Goal: Task Accomplishment & Management: Manage account settings

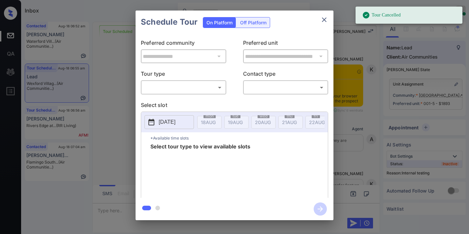
click at [209, 86] on body "Tour Cancelled Inbox Samantha Soliven Online Set yourself offline Set yourself …" at bounding box center [234, 117] width 469 height 234
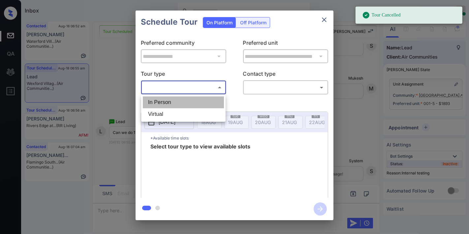
click at [195, 104] on li "In Person" at bounding box center [183, 103] width 81 height 12
type input "********"
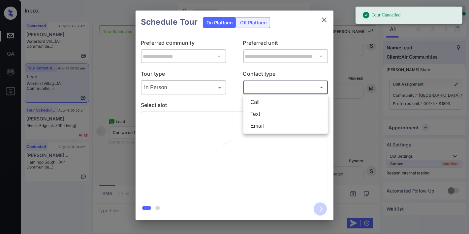
click at [257, 84] on body "Tour Cancelled Inbox Samantha Soliven Online Set yourself offline Set yourself …" at bounding box center [234, 117] width 469 height 234
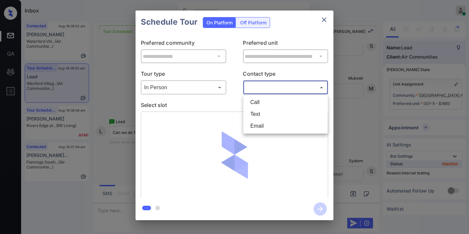
click at [259, 113] on li "Text" at bounding box center [285, 114] width 81 height 12
type input "****"
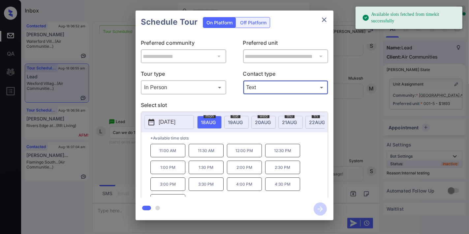
click at [179, 153] on p "11:00 AM" at bounding box center [167, 151] width 35 height 14
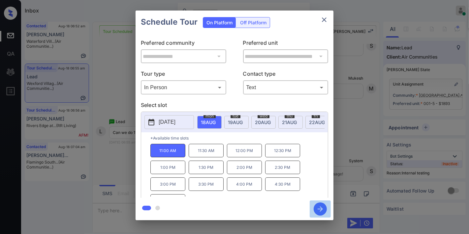
click at [318, 212] on icon "button" at bounding box center [320, 209] width 13 height 13
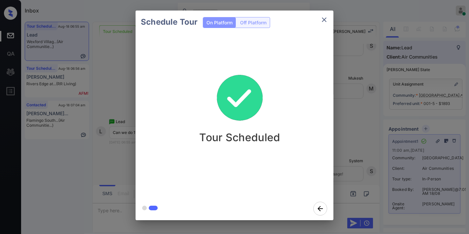
click at [323, 22] on icon "close" at bounding box center [324, 20] width 8 height 8
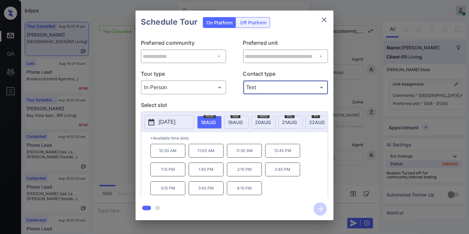
scroll to position [8013, 0]
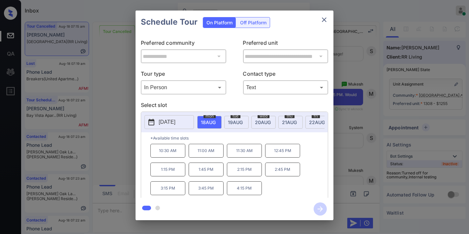
click at [285, 154] on p "12:45 PM" at bounding box center [282, 151] width 35 height 14
drag, startPoint x: 317, startPoint y: 205, endPoint x: 292, endPoint y: 218, distance: 27.7
click at [317, 205] on icon "button" at bounding box center [320, 209] width 13 height 13
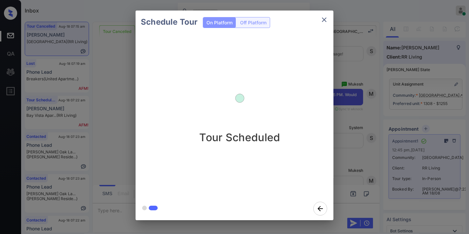
click at [321, 23] on icon "close" at bounding box center [324, 20] width 8 height 8
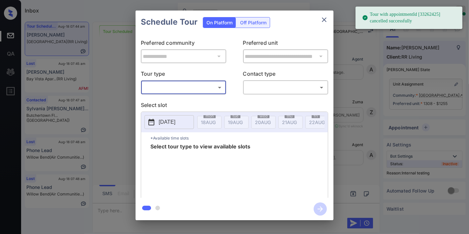
scroll to position [9819, 0]
click at [192, 91] on body "Tour with appointmentId [33262425] cancelled successfully Inbox Samantha Solive…" at bounding box center [234, 117] width 469 height 234
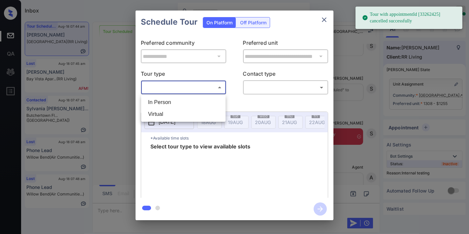
click at [190, 104] on li "In Person" at bounding box center [183, 103] width 81 height 12
type input "********"
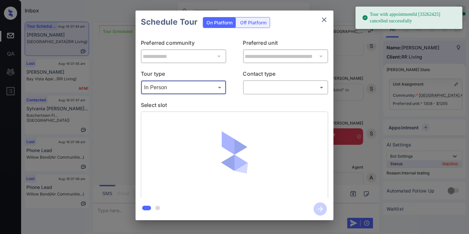
click at [284, 82] on body "Tour with appointmentId [33262425] cancelled successfully Inbox Samantha Solive…" at bounding box center [234, 117] width 469 height 234
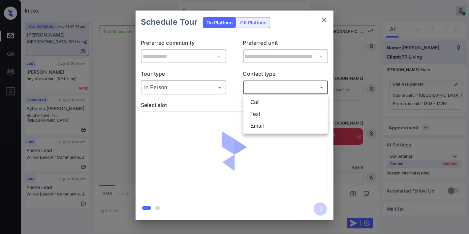
click at [282, 88] on div at bounding box center [234, 117] width 469 height 234
click at [276, 89] on body "Inbox Samantha Soliven Online Set yourself offline Set yourself on break Profil…" at bounding box center [234, 117] width 469 height 234
click at [274, 116] on li "Text" at bounding box center [285, 114] width 81 height 12
type input "****"
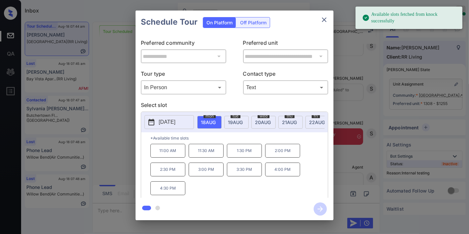
click at [203, 154] on p "11:30 AM" at bounding box center [206, 151] width 35 height 14
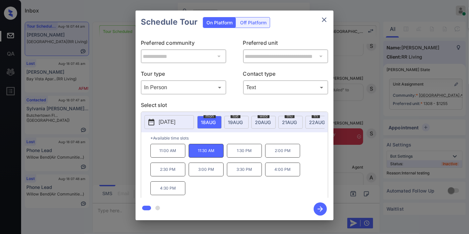
click at [319, 209] on icon "button" at bounding box center [320, 209] width 5 height 5
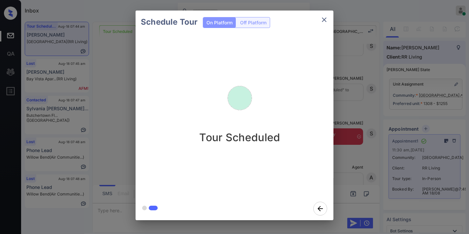
click at [322, 17] on icon "close" at bounding box center [324, 20] width 8 height 8
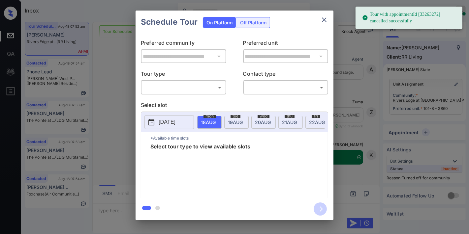
scroll to position [6533, 0]
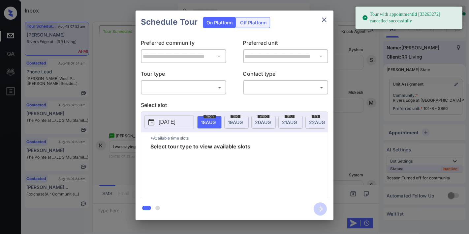
click at [199, 88] on body "Tour with appointmentId [33263272] cancelled successfully Inbox Samantha Solive…" at bounding box center [234, 117] width 469 height 234
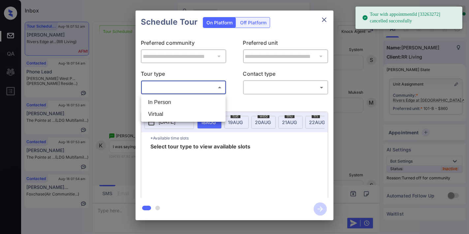
click at [195, 103] on li "In Person" at bounding box center [183, 103] width 81 height 12
type input "********"
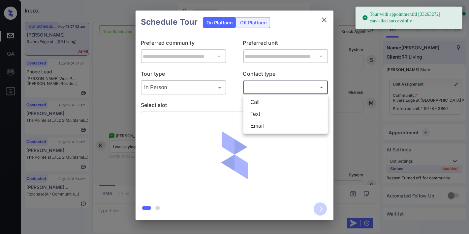
click at [273, 88] on body "Tour with appointmentId [33263272] cancelled successfully Inbox Samantha Solive…" at bounding box center [234, 117] width 469 height 234
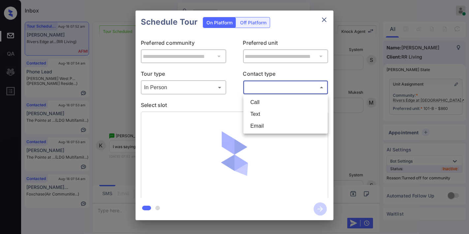
click at [269, 112] on li "Text" at bounding box center [285, 114] width 81 height 12
type input "****"
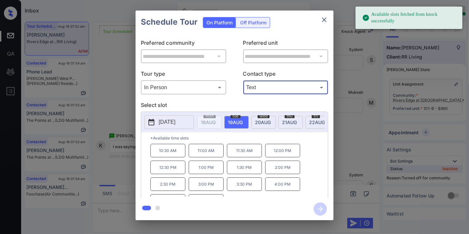
click at [169, 122] on p "2025-08-19" at bounding box center [167, 122] width 17 height 8
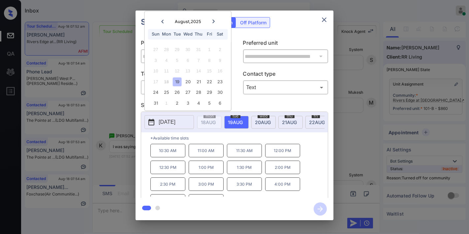
click at [323, 19] on icon "close" at bounding box center [324, 19] width 5 height 5
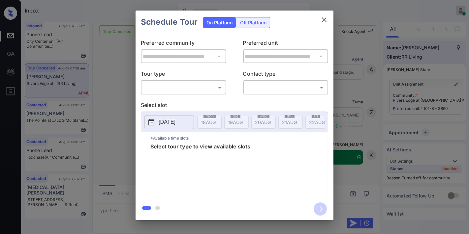
scroll to position [7004, 0]
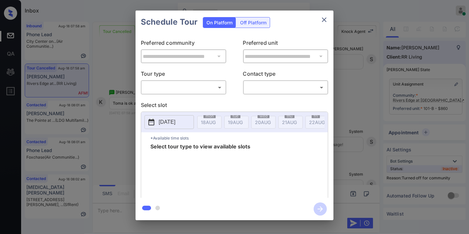
click at [203, 87] on body "Inbox [PERSON_NAME] Online Set yourself offline Set yourself on break Profile S…" at bounding box center [234, 117] width 469 height 234
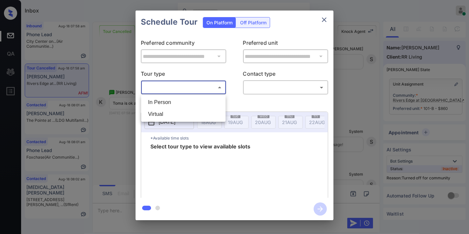
click at [188, 100] on li "In Person" at bounding box center [183, 103] width 81 height 12
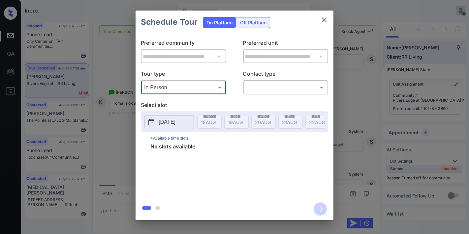
type input "********"
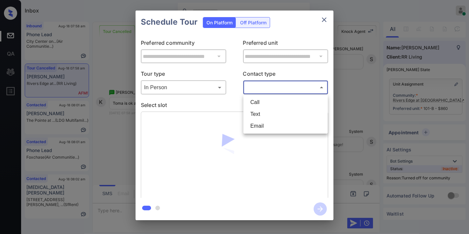
click at [262, 87] on body "Inbox [PERSON_NAME] Online Set yourself offline Set yourself on break Profile S…" at bounding box center [234, 117] width 469 height 234
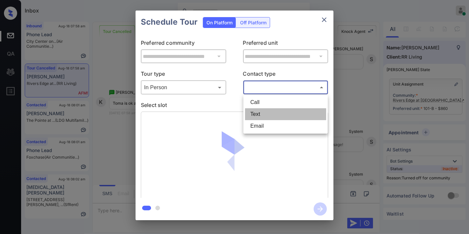
click at [265, 116] on li "Text" at bounding box center [285, 114] width 81 height 12
type input "****"
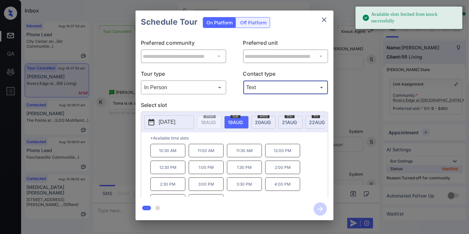
click at [178, 186] on p "2:30 PM" at bounding box center [167, 185] width 35 height 14
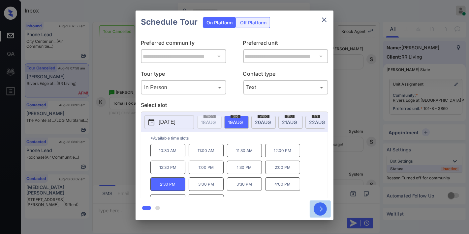
click at [324, 206] on icon "button" at bounding box center [320, 209] width 13 height 13
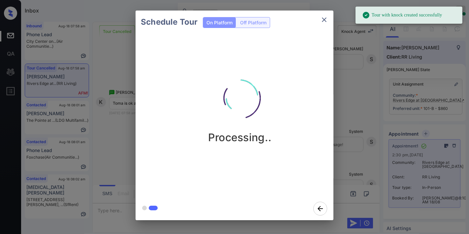
click at [322, 20] on icon "close" at bounding box center [324, 20] width 8 height 8
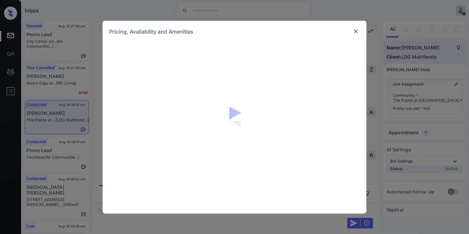
scroll to position [665, 0]
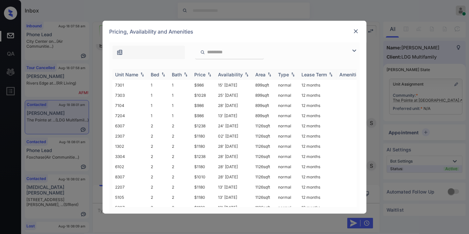
click at [206, 75] on img at bounding box center [209, 74] width 7 height 5
drag, startPoint x: 198, startPoint y: 114, endPoint x: 188, endPoint y: 114, distance: 10.2
click at [188, 114] on tr "8307 2 2 $1010 28' Aug 25 1126 sqft normal 12 months" at bounding box center [284, 116] width 345 height 10
copy tr "$1010"
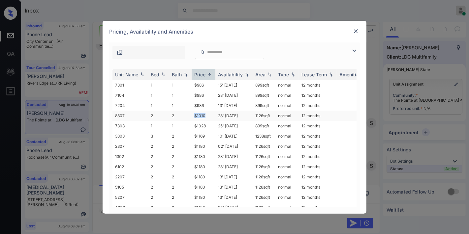
click at [214, 113] on td "$1010" at bounding box center [204, 116] width 24 height 10
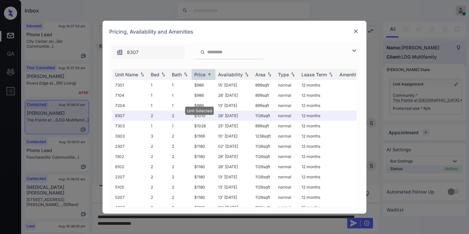
click at [352, 31] on img at bounding box center [355, 31] width 7 height 7
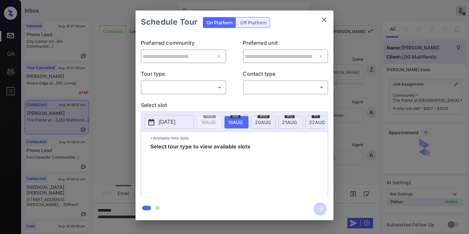
scroll to position [195, 0]
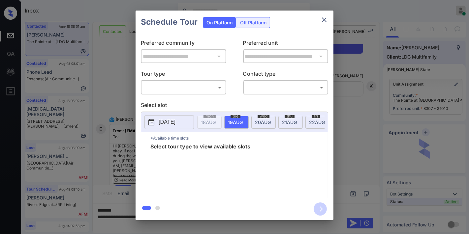
click at [219, 84] on body "Inbox [PERSON_NAME] Online Set yourself offline Set yourself on break Profile S…" at bounding box center [234, 117] width 469 height 234
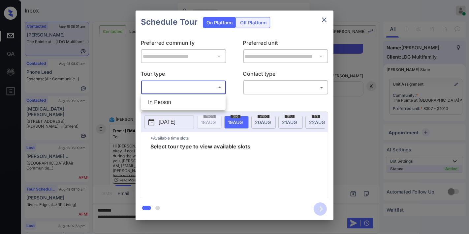
click at [202, 106] on li "In Person" at bounding box center [183, 103] width 81 height 12
type input "********"
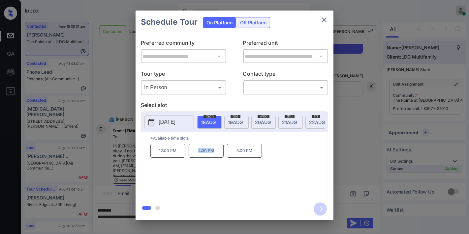
drag, startPoint x: 216, startPoint y: 154, endPoint x: 198, endPoint y: 156, distance: 18.5
click at [192, 156] on p "4:30 PM" at bounding box center [206, 151] width 35 height 14
copy p "4:30 PM"
click at [326, 17] on icon "close" at bounding box center [324, 20] width 8 height 8
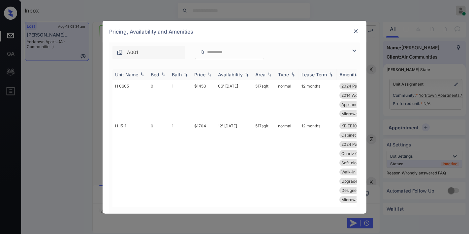
scroll to position [3441, 0]
click at [205, 74] on div "Price" at bounding box center [199, 75] width 11 height 6
click at [353, 50] on img at bounding box center [354, 51] width 8 height 8
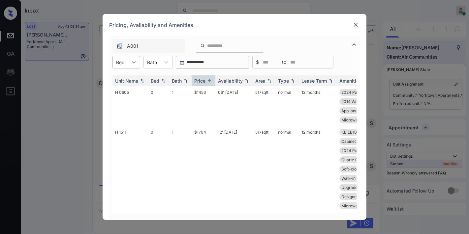
click at [134, 63] on icon at bounding box center [134, 62] width 4 height 2
click at [126, 103] on div "2" at bounding box center [126, 102] width 28 height 12
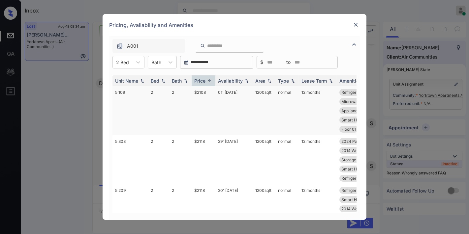
click at [204, 93] on td "$2108" at bounding box center [204, 110] width 24 height 49
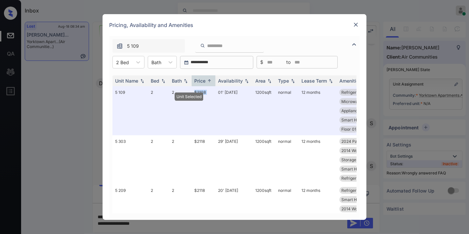
click at [355, 27] on img at bounding box center [355, 24] width 7 height 7
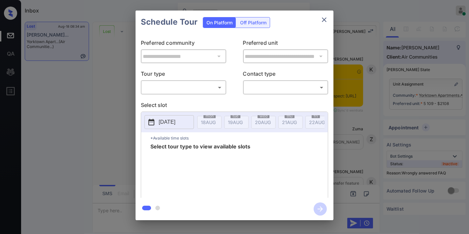
scroll to position [3484, 0]
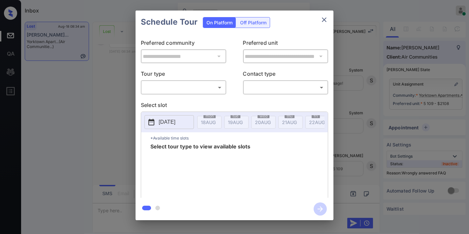
click at [176, 86] on body "Inbox [PERSON_NAME] Online Set yourself offline Set yourself on break Profile S…" at bounding box center [234, 117] width 469 height 234
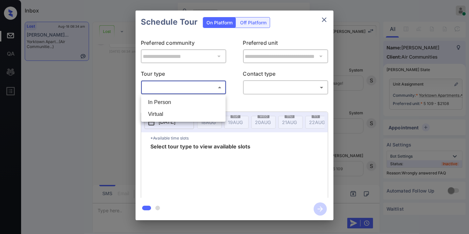
click at [173, 103] on li "In Person" at bounding box center [183, 103] width 81 height 12
type input "********"
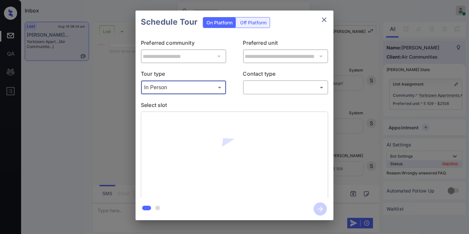
click at [262, 93] on div "​ ​" at bounding box center [285, 87] width 85 height 14
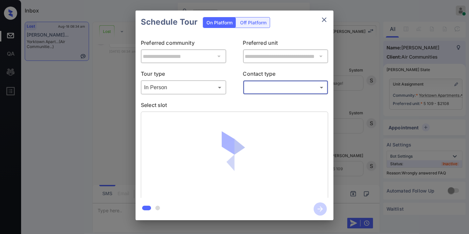
click at [267, 91] on body "Inbox Samantha Soliven Online Set yourself offline Set yourself on break Profil…" at bounding box center [234, 117] width 469 height 234
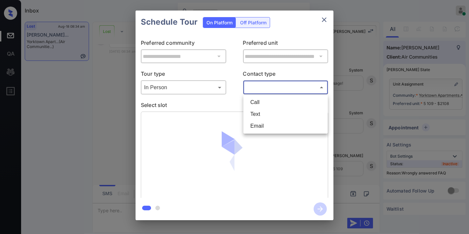
click at [269, 113] on li "Text" at bounding box center [285, 114] width 81 height 12
type input "****"
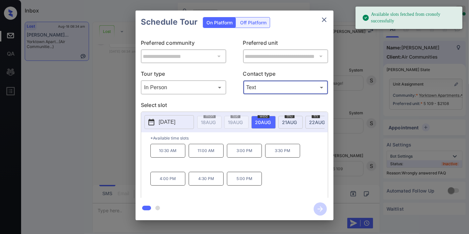
click at [173, 155] on p "10:30 AM" at bounding box center [167, 151] width 35 height 14
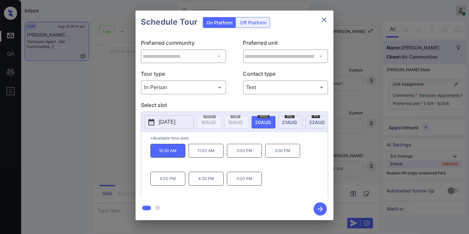
click at [320, 205] on icon "button" at bounding box center [320, 209] width 13 height 13
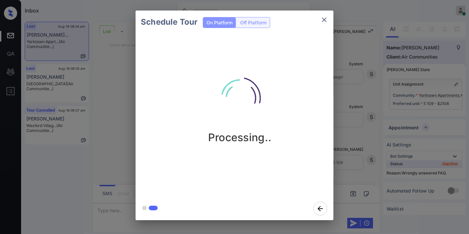
scroll to position [3636, 0]
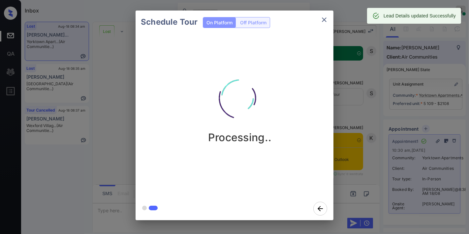
click at [320, 20] on icon "close" at bounding box center [324, 20] width 8 height 8
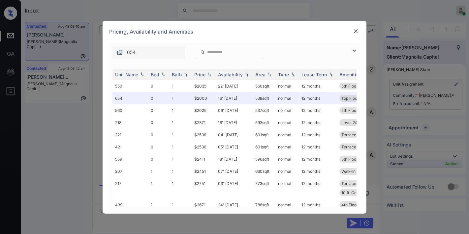
scroll to position [370, 0]
click at [205, 74] on div "Price" at bounding box center [199, 75] width 11 height 6
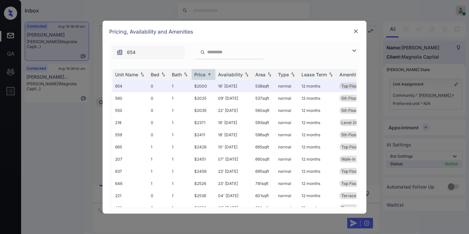
click at [355, 49] on img at bounding box center [354, 51] width 8 height 8
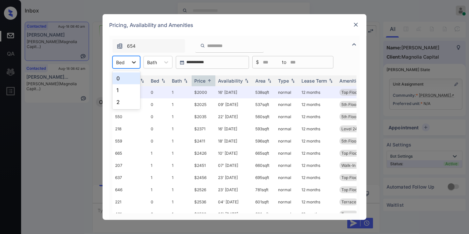
click at [133, 64] on icon at bounding box center [134, 62] width 7 height 7
click at [134, 102] on div "2" at bounding box center [126, 102] width 28 height 12
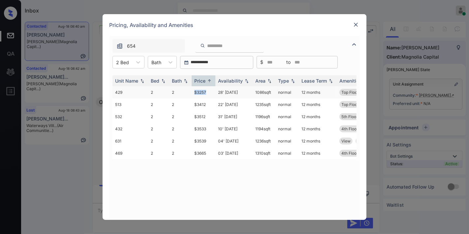
drag, startPoint x: 207, startPoint y: 90, endPoint x: 188, endPoint y: 90, distance: 18.8
click at [188, 90] on tr "429 2 2 $3257 28' [DATE] sqft normal 12 months Top Floor Corner unit" at bounding box center [284, 92] width 345 height 12
copy tr "$3257"
click at [225, 91] on td "28' [DATE]" at bounding box center [233, 92] width 37 height 12
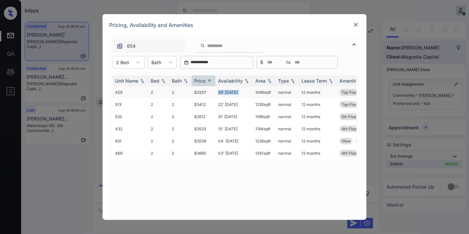
click at [225, 91] on td "28' [DATE]" at bounding box center [233, 92] width 37 height 12
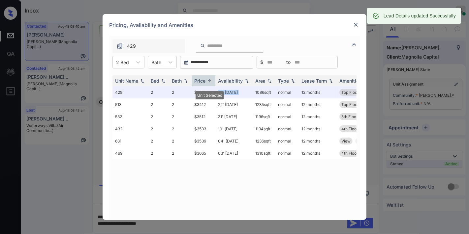
click at [355, 26] on img at bounding box center [355, 24] width 7 height 7
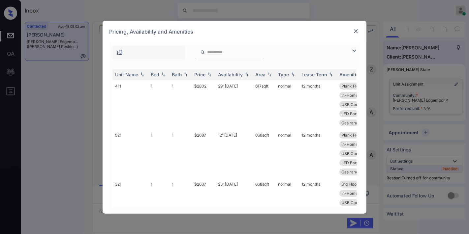
scroll to position [286, 0]
click at [350, 54] on img at bounding box center [354, 51] width 8 height 8
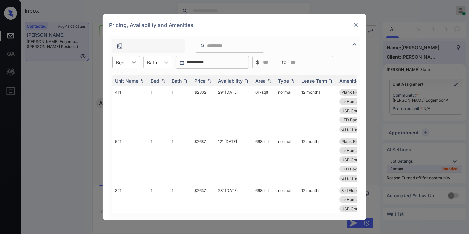
click at [133, 63] on icon at bounding box center [134, 62] width 4 height 2
click at [130, 88] on div "2" at bounding box center [126, 90] width 28 height 12
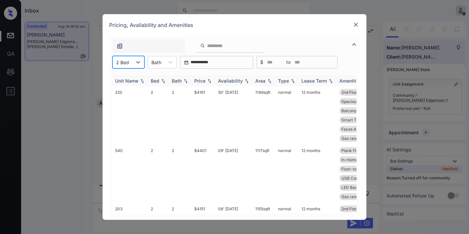
click at [205, 82] on div "Price" at bounding box center [199, 81] width 11 height 6
click at [356, 24] on img at bounding box center [355, 24] width 7 height 7
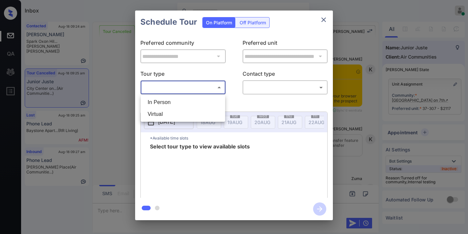
click at [186, 102] on li "In Person" at bounding box center [182, 103] width 81 height 12
type input "********"
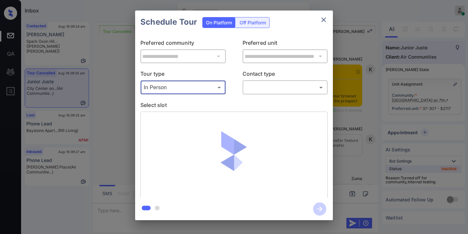
scroll to position [6118, 0]
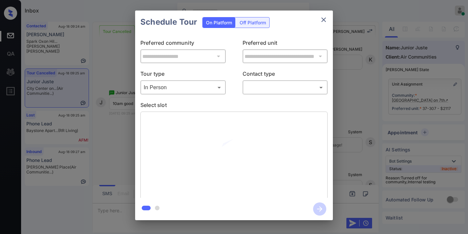
click at [266, 85] on body "Inbox Samantha Soliven Online Set yourself offline Set yourself on break Profil…" at bounding box center [234, 117] width 468 height 234
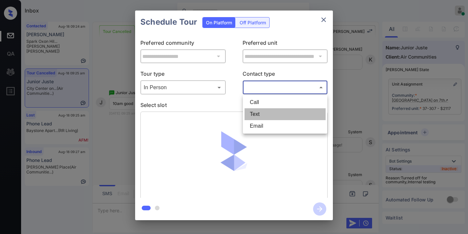
click at [259, 113] on li "Text" at bounding box center [285, 114] width 81 height 12
type input "****"
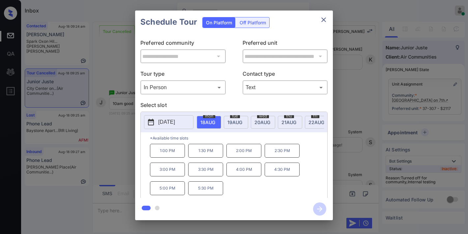
click at [215, 124] on span "21 AUG" at bounding box center [207, 123] width 15 height 6
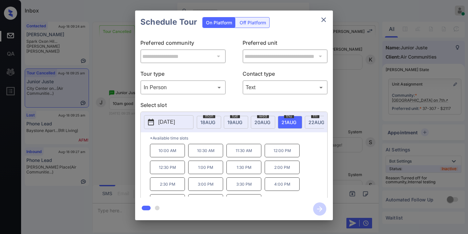
click at [167, 157] on p "10:00 AM" at bounding box center [167, 151] width 35 height 14
click at [321, 208] on icon "button" at bounding box center [319, 209] width 13 height 13
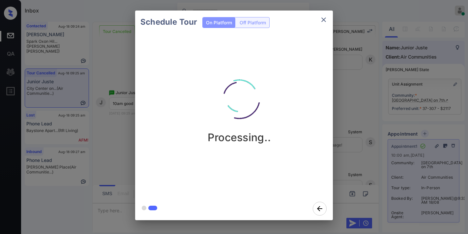
click at [323, 16] on icon "close" at bounding box center [324, 20] width 8 height 8
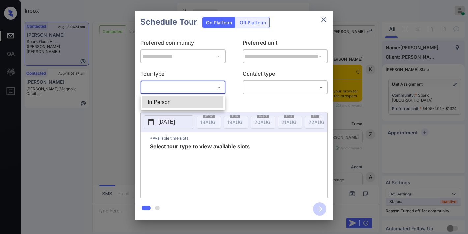
scroll to position [694, 0]
click at [189, 104] on li "In Person" at bounding box center [182, 103] width 81 height 12
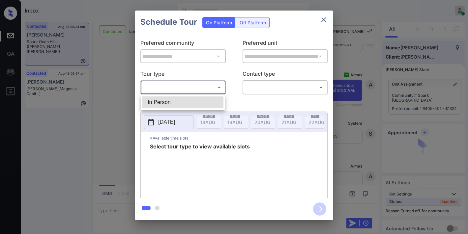
type input "********"
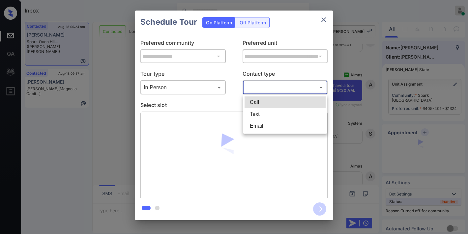
click at [276, 83] on body "Inbox [PERSON_NAME] Online Set yourself offline Set yourself on break Profile S…" at bounding box center [234, 117] width 468 height 234
click at [276, 88] on div at bounding box center [234, 117] width 468 height 234
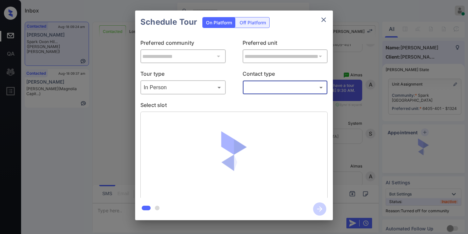
click at [272, 90] on body "Inbox [PERSON_NAME] Online Set yourself offline Set yourself on break Profile S…" at bounding box center [234, 117] width 468 height 234
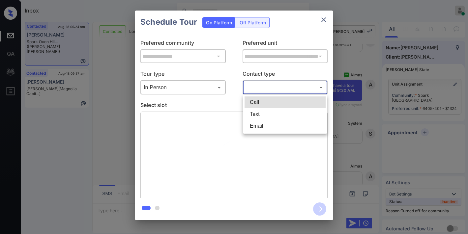
click at [273, 113] on li "Text" at bounding box center [285, 114] width 81 height 12
type input "****"
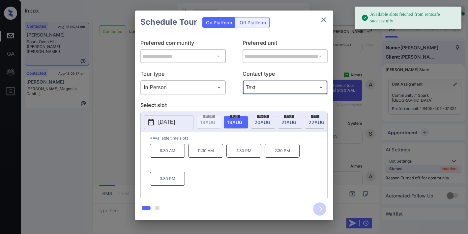
click at [162, 149] on p "9:30 AM" at bounding box center [167, 151] width 35 height 14
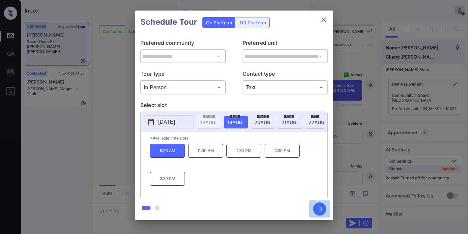
click at [321, 207] on icon "button" at bounding box center [319, 209] width 13 height 13
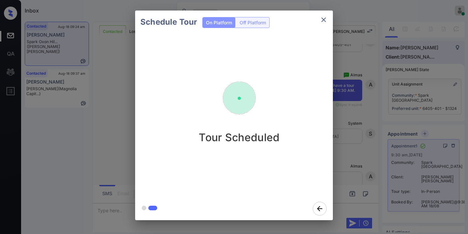
click at [327, 20] on icon "close" at bounding box center [324, 20] width 8 height 8
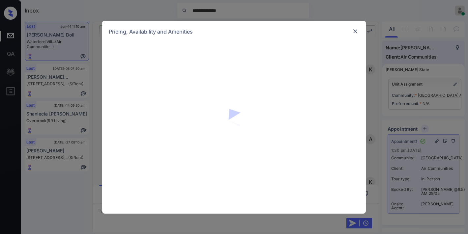
scroll to position [4734, 0]
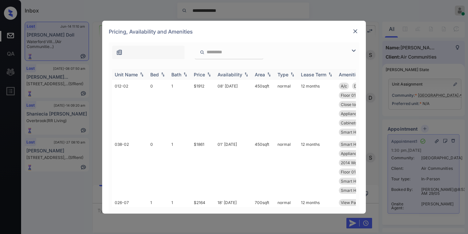
click at [354, 49] on img at bounding box center [354, 51] width 8 height 8
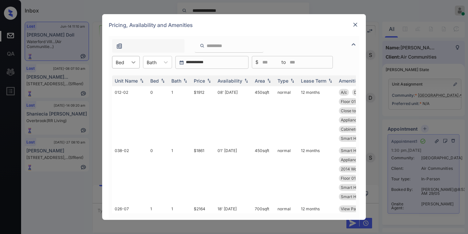
click at [130, 79] on div "Unit Name" at bounding box center [126, 81] width 23 height 6
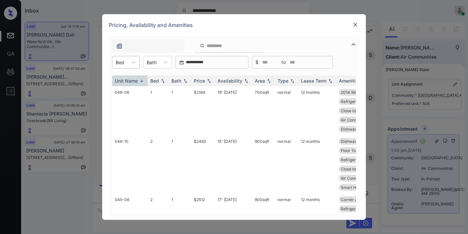
click at [127, 63] on div "Bed" at bounding box center [119, 63] width 15 height 10
click at [354, 24] on img at bounding box center [355, 24] width 7 height 7
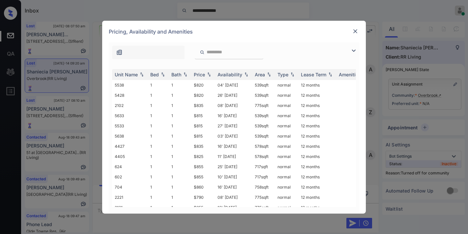
scroll to position [2856, 0]
click at [154, 74] on div "Bed" at bounding box center [154, 75] width 9 height 6
click at [354, 30] on img at bounding box center [355, 31] width 7 height 7
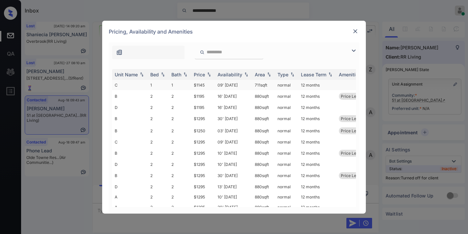
scroll to position [220, 0]
click at [200, 72] on div "Price" at bounding box center [199, 75] width 11 height 6
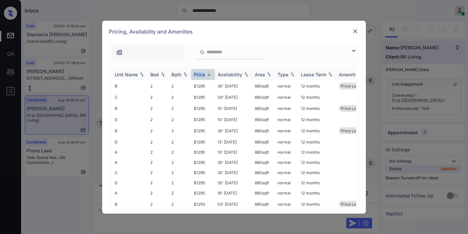
click at [200, 72] on div "Price" at bounding box center [199, 75] width 11 height 6
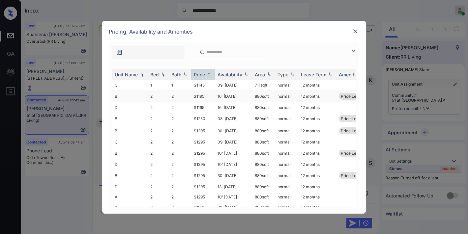
click at [210, 94] on td "$1195" at bounding box center [203, 96] width 24 height 12
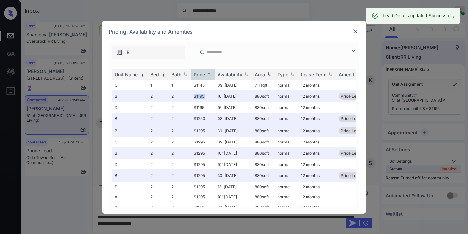
click at [354, 30] on img at bounding box center [355, 31] width 7 height 7
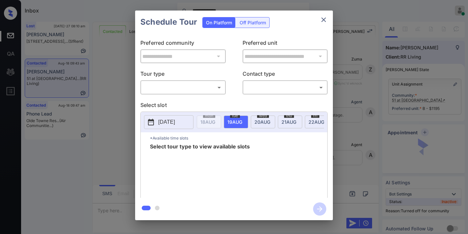
scroll to position [623, 0]
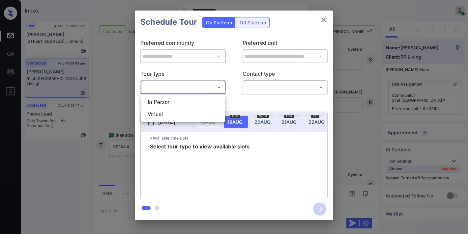
click at [206, 84] on body "**********" at bounding box center [234, 117] width 468 height 234
click at [201, 100] on li "In Person" at bounding box center [182, 103] width 81 height 12
type input "********"
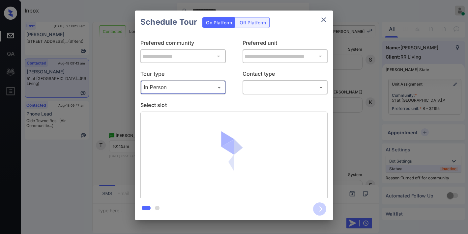
click at [279, 87] on body "**********" at bounding box center [234, 117] width 468 height 234
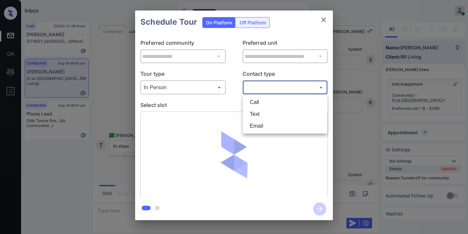
click at [268, 118] on li "Text" at bounding box center [285, 114] width 81 height 12
type input "****"
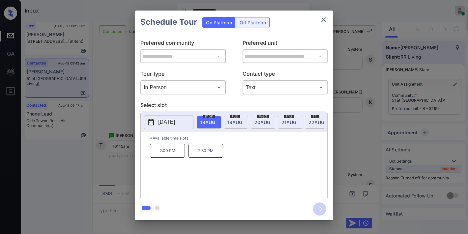
click at [307, 119] on div "fri 22 AUG" at bounding box center [317, 122] width 24 height 13
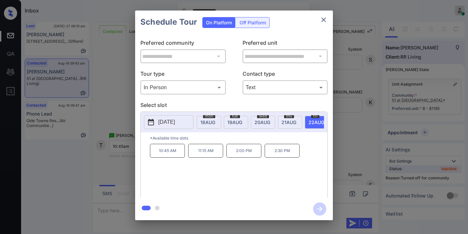
click at [215, 121] on span "21 AUG" at bounding box center [207, 123] width 15 height 6
click at [215, 123] on span "22 AUG" at bounding box center [207, 123] width 15 height 6
click at [166, 153] on p "10:45 AM" at bounding box center [167, 151] width 35 height 14
click at [322, 209] on icon "button" at bounding box center [319, 209] width 13 height 13
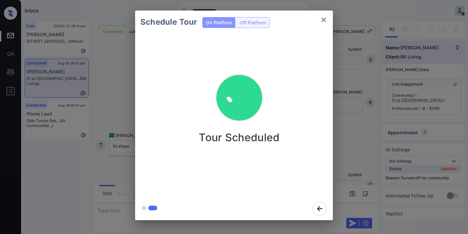
click at [229, 80] on img at bounding box center [239, 98] width 66 height 66
click at [325, 20] on icon "close" at bounding box center [324, 20] width 8 height 8
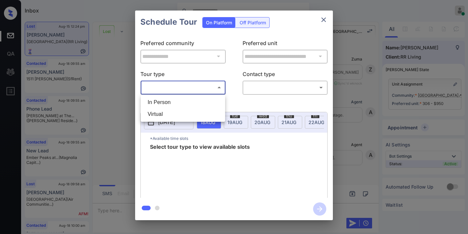
click at [179, 103] on li "In Person" at bounding box center [182, 103] width 81 height 12
type input "********"
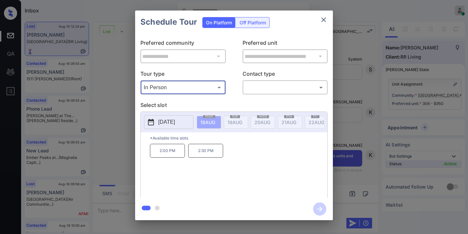
click at [175, 121] on p "[DATE]" at bounding box center [166, 122] width 17 height 8
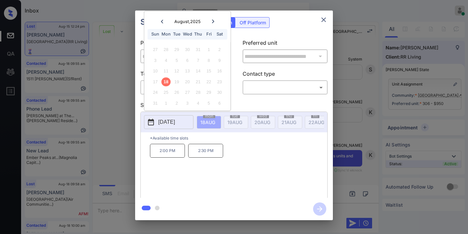
click at [327, 19] on icon "close" at bounding box center [324, 20] width 8 height 8
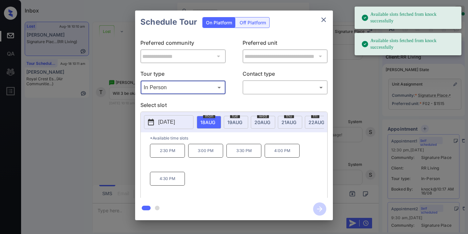
scroll to position [37, 0]
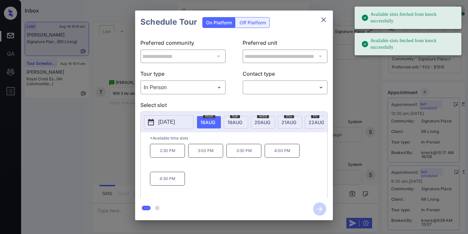
click at [214, 156] on p "3:00 PM" at bounding box center [205, 151] width 35 height 14
click at [272, 86] on body "Available slots fetched from knock successfully Available slots fetched from kn…" at bounding box center [234, 117] width 468 height 234
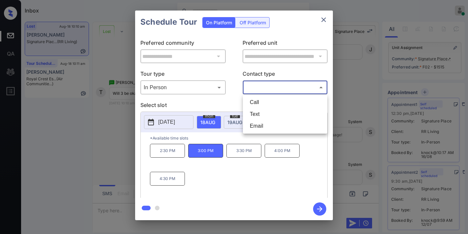
click at [276, 113] on li "Text" at bounding box center [285, 114] width 81 height 12
type input "****"
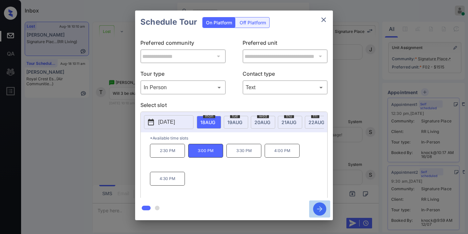
click at [317, 202] on button "button" at bounding box center [319, 209] width 21 height 17
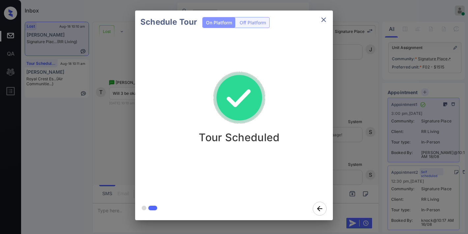
click at [326, 25] on button "close" at bounding box center [323, 19] width 13 height 13
